Goal: Task Accomplishment & Management: Manage account settings

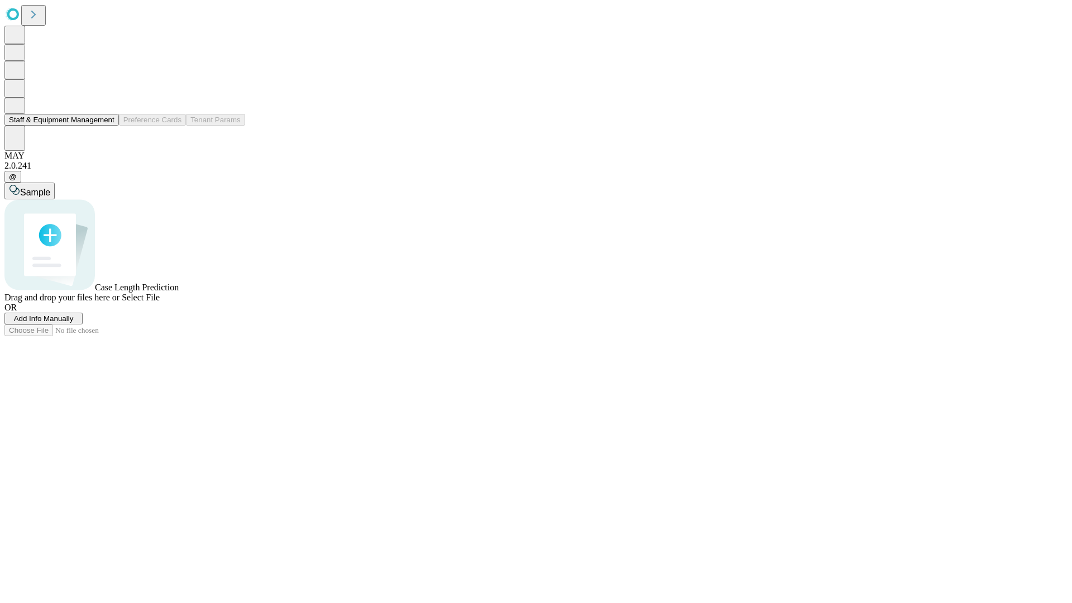
click at [107, 126] on button "Staff & Equipment Management" at bounding box center [61, 120] width 114 height 12
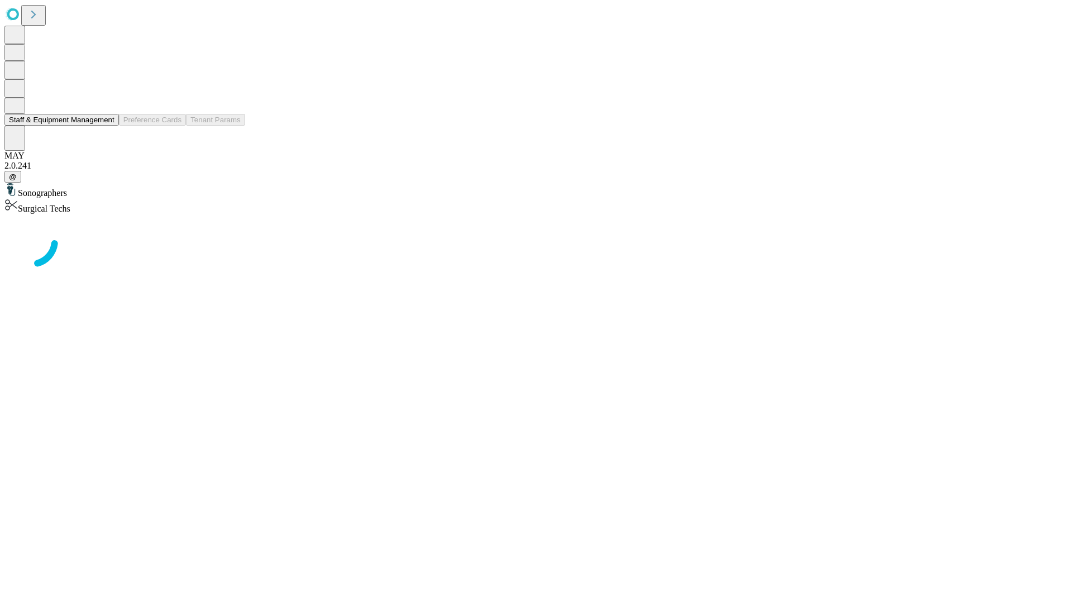
click at [107, 126] on button "Staff & Equipment Management" at bounding box center [61, 120] width 114 height 12
